Goal: Transaction & Acquisition: Obtain resource

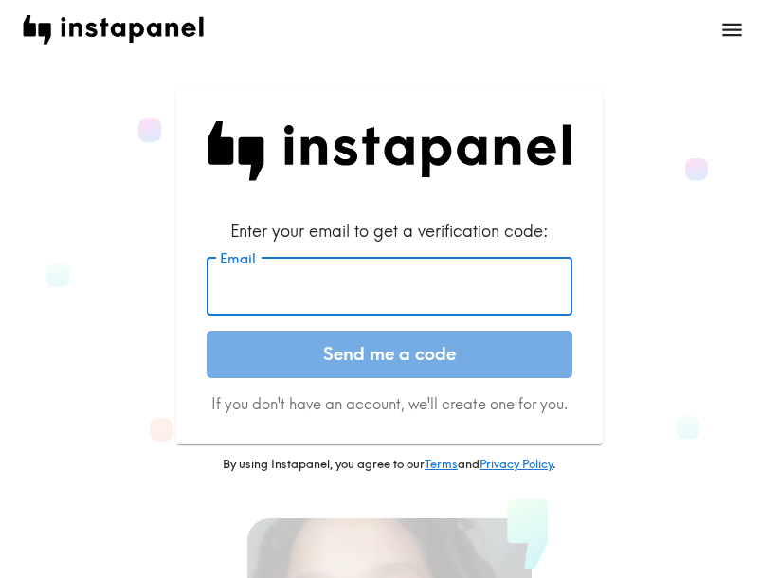
click at [278, 290] on input "Email" at bounding box center [390, 286] width 366 height 59
paste input "[EMAIL_ADDRESS][DOMAIN_NAME]"
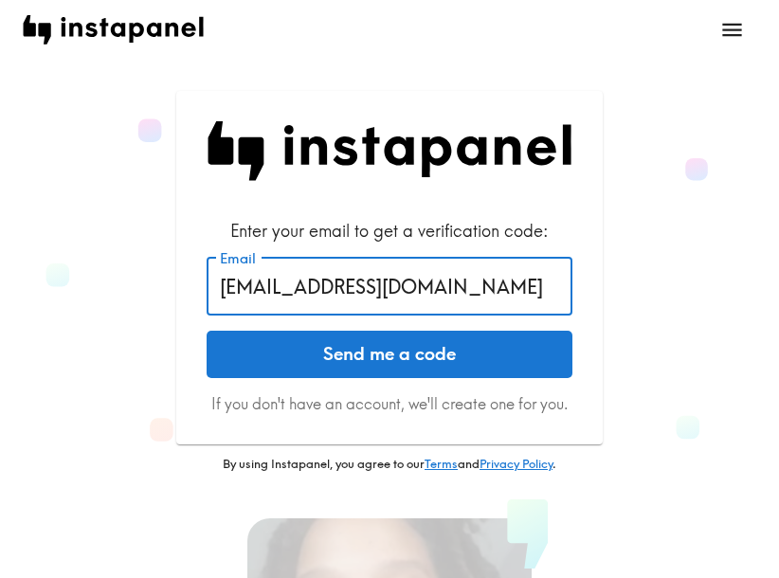
type input "[EMAIL_ADDRESS][DOMAIN_NAME]"
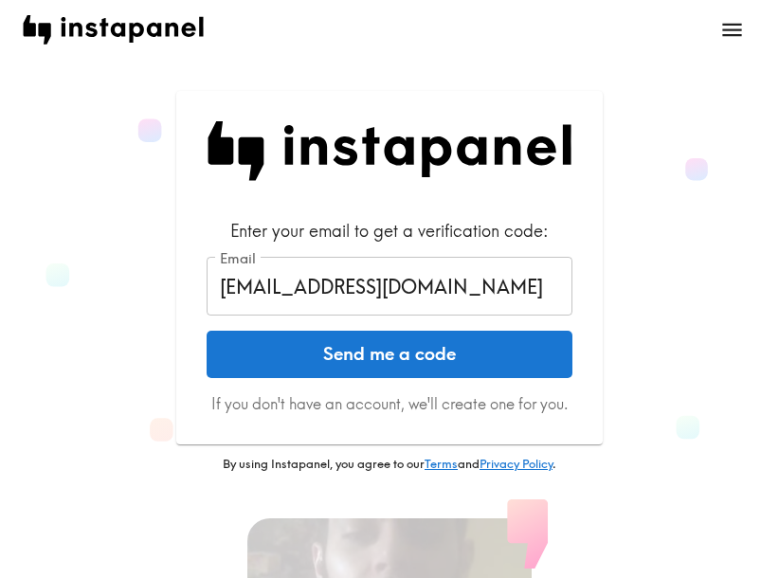
drag, startPoint x: 380, startPoint y: 357, endPoint x: 475, endPoint y: 360, distance: 94.8
click at [380, 356] on button "Send me a code" at bounding box center [390, 354] width 366 height 47
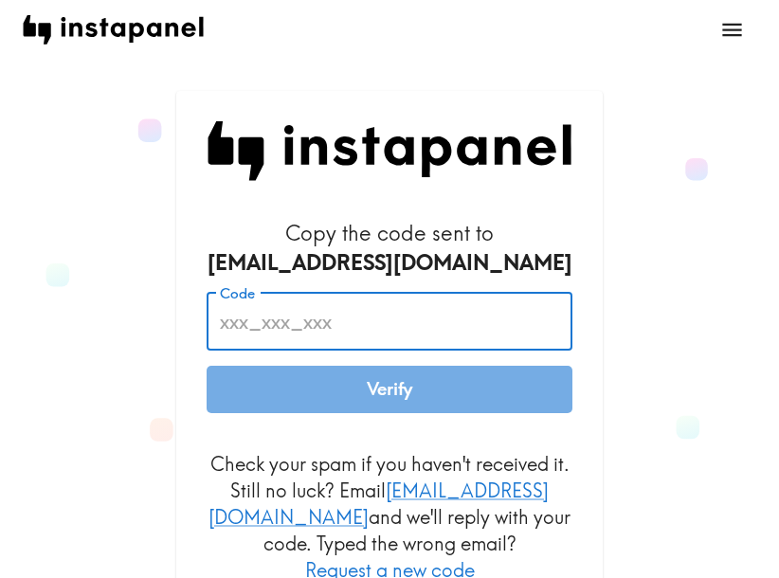
click at [371, 299] on input "Code" at bounding box center [390, 321] width 366 height 59
paste input "HqL_EUj_AQg"
type input "HqL_EUj_AQg"
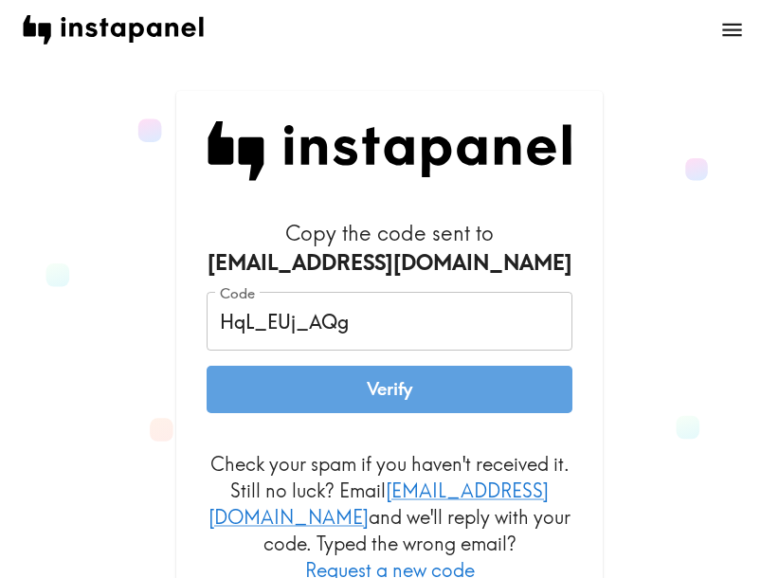
click at [393, 393] on button "Verify" at bounding box center [390, 389] width 366 height 47
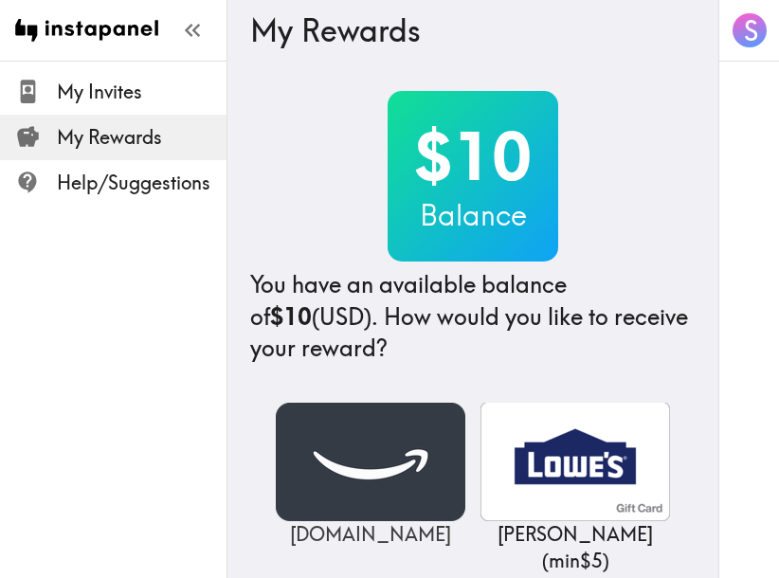
drag, startPoint x: 406, startPoint y: 464, endPoint x: 416, endPoint y: 466, distance: 10.8
click at [406, 464] on img at bounding box center [371, 462] width 190 height 118
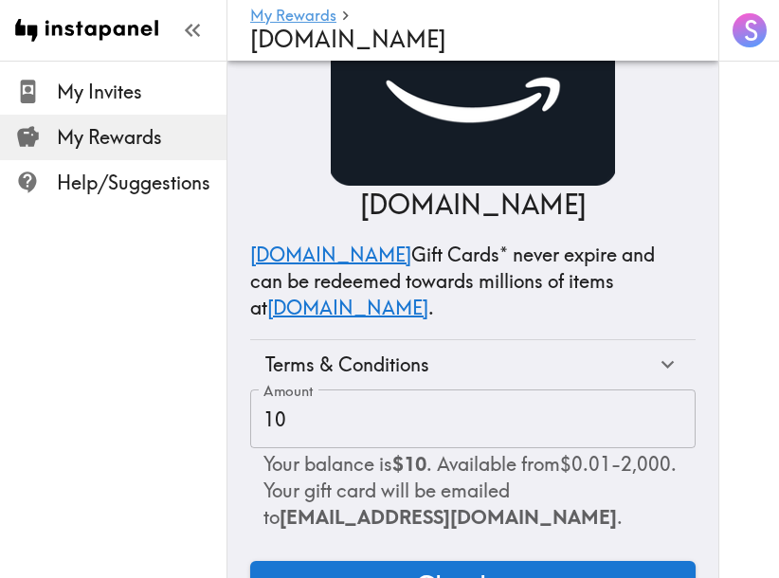
scroll to position [161, 0]
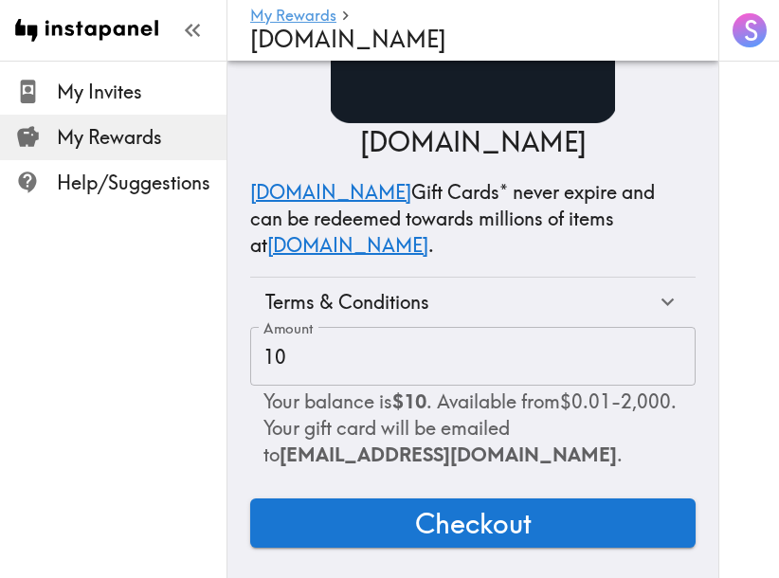
drag, startPoint x: 517, startPoint y: 501, endPoint x: 526, endPoint y: 501, distance: 9.5
click at [517, 504] on span "Checkout" at bounding box center [473, 523] width 117 height 38
